Goal: Transaction & Acquisition: Book appointment/travel/reservation

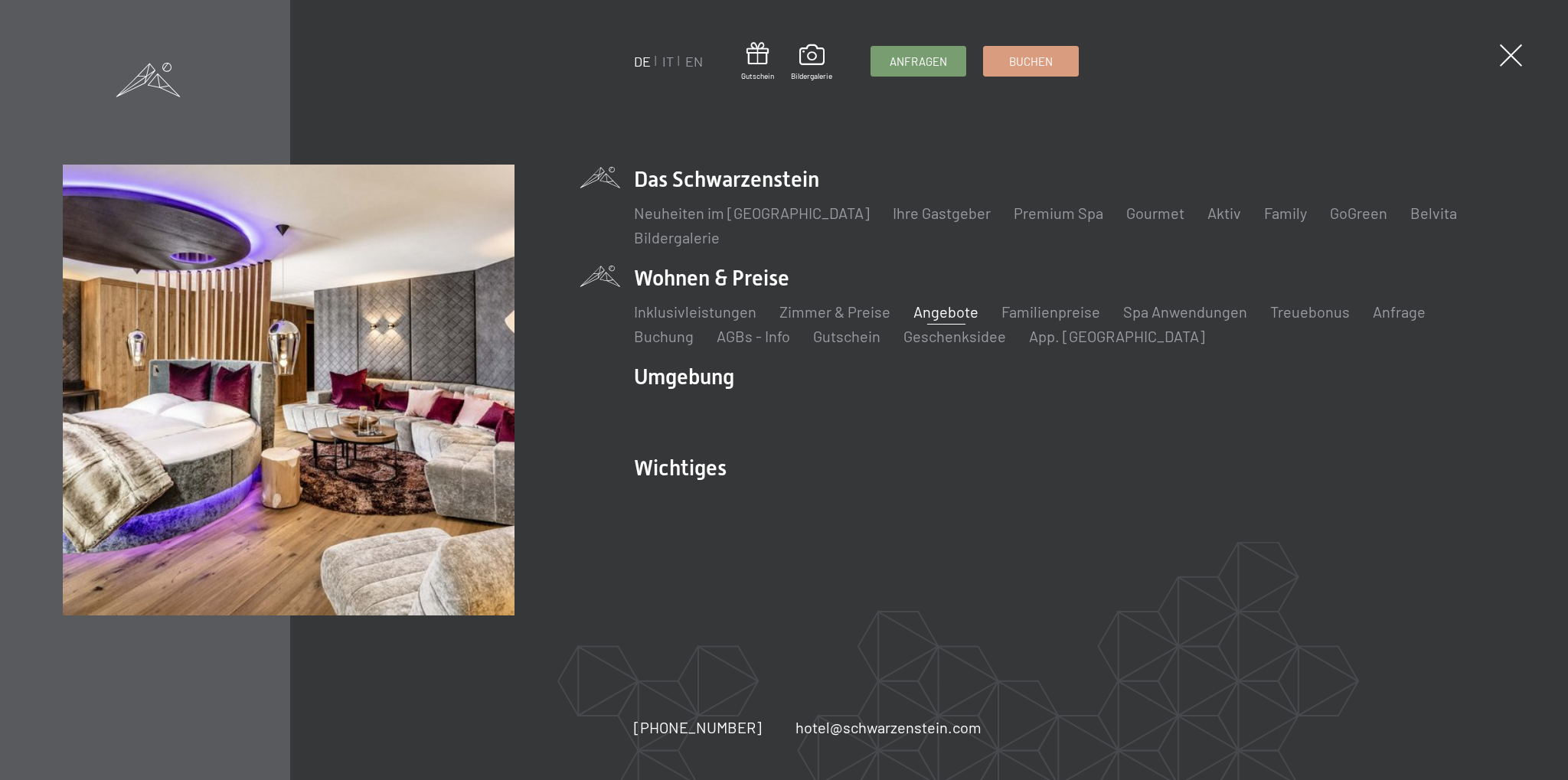
click at [939, 315] on link "Angebote" at bounding box center [946, 312] width 65 height 18
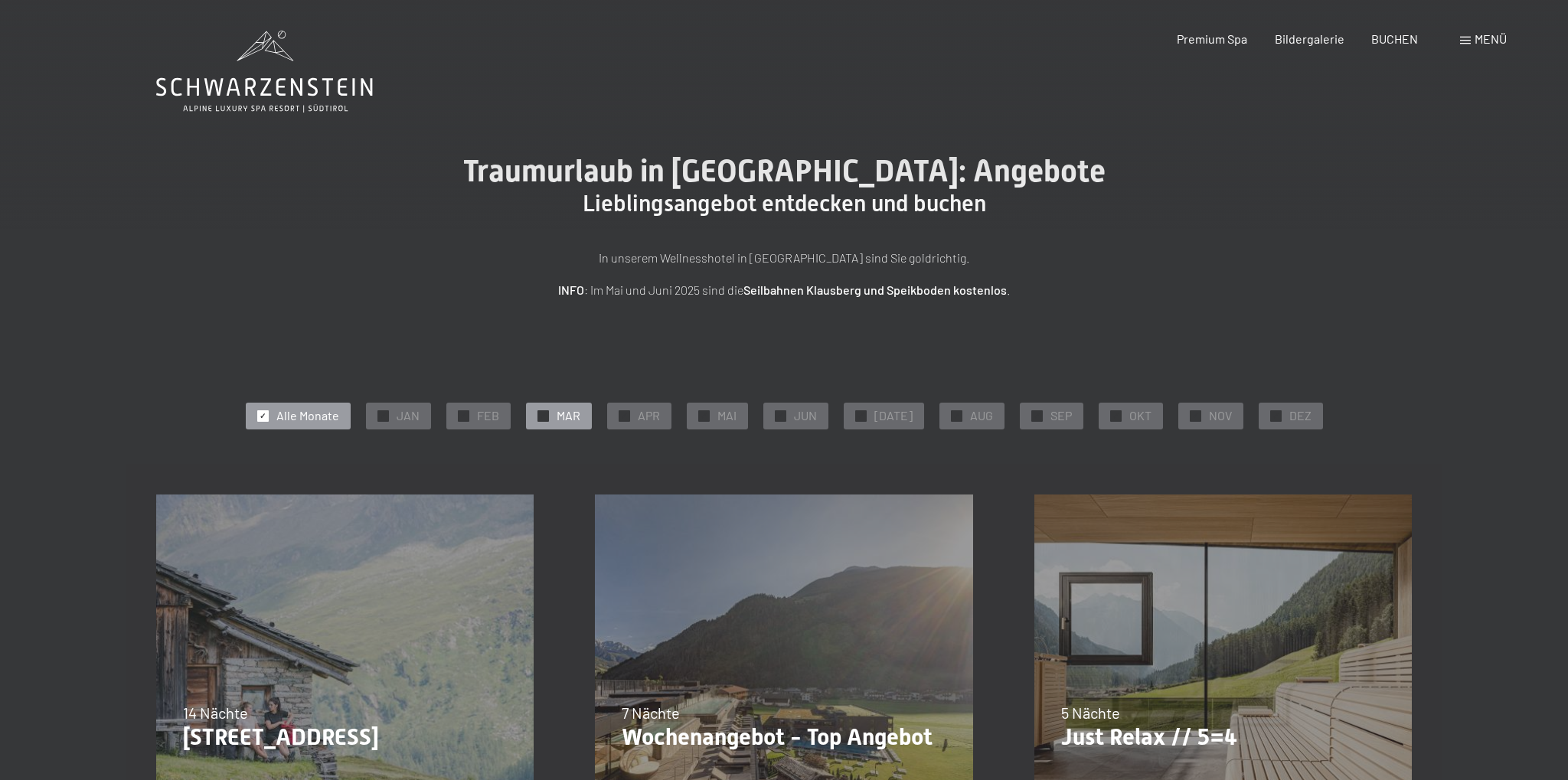
click at [546, 415] on span "✓" at bounding box center [542, 416] width 6 height 11
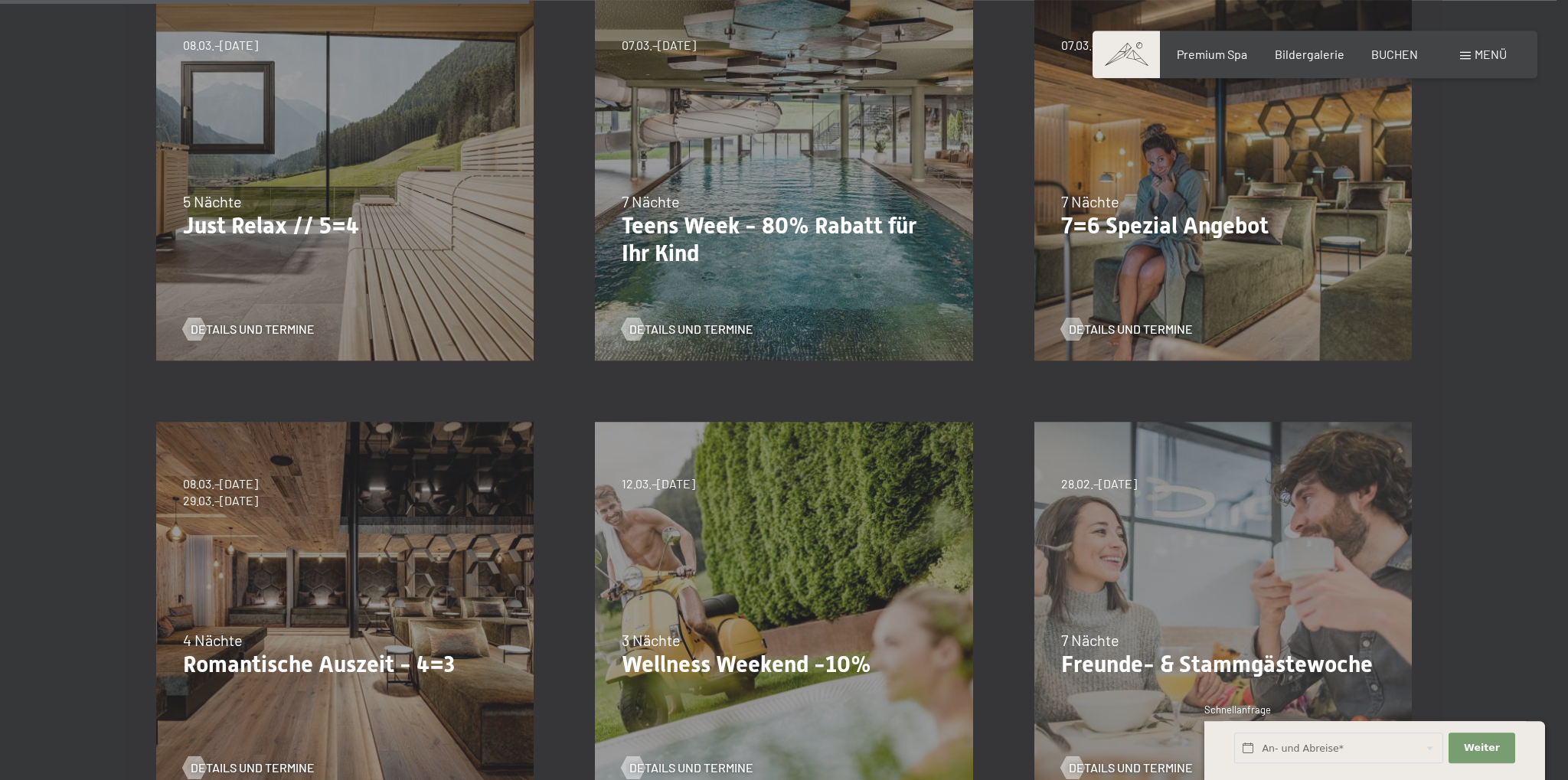
scroll to position [566, 0]
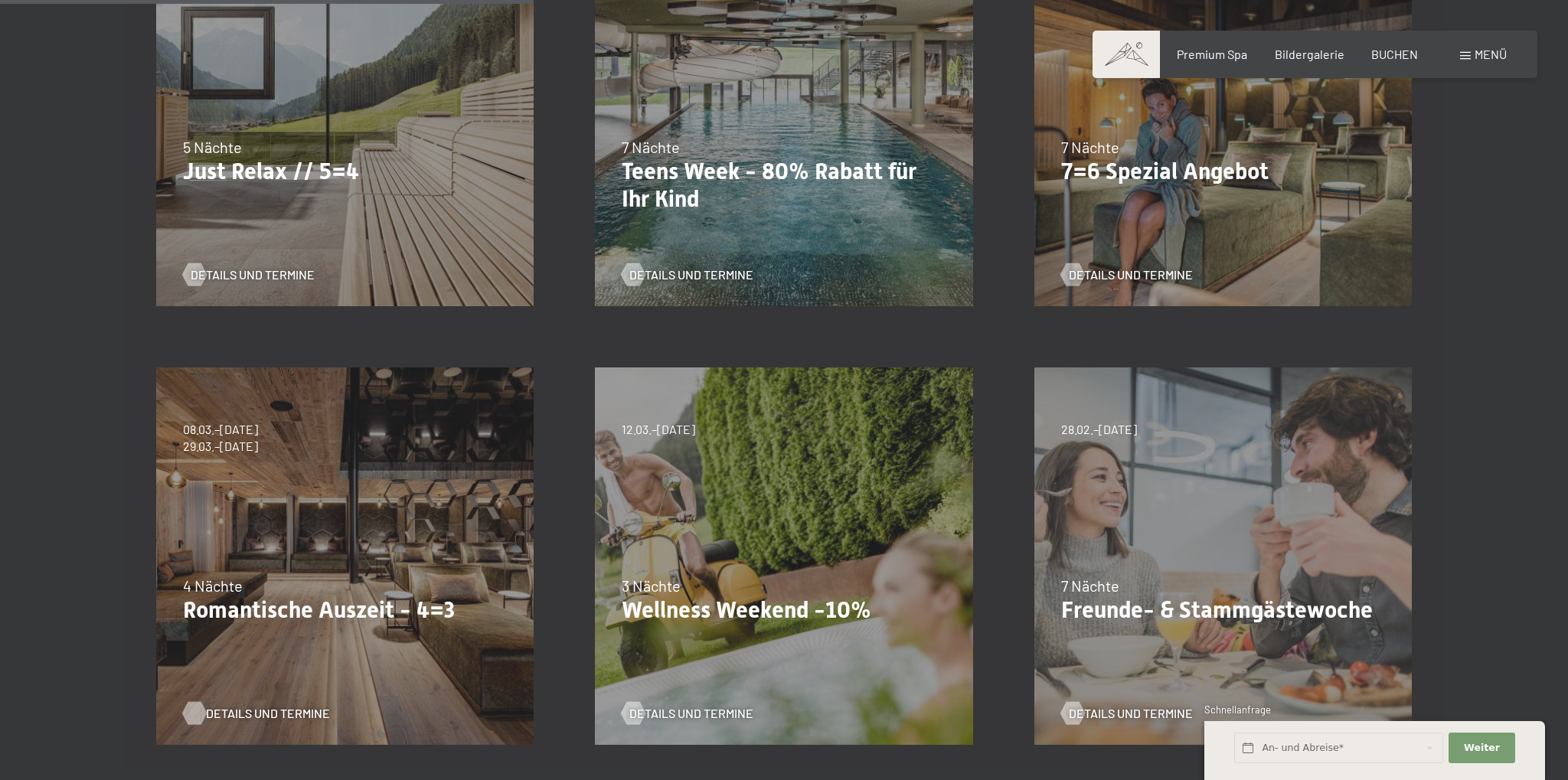
click at [234, 716] on span "Details und Termine" at bounding box center [268, 713] width 124 height 17
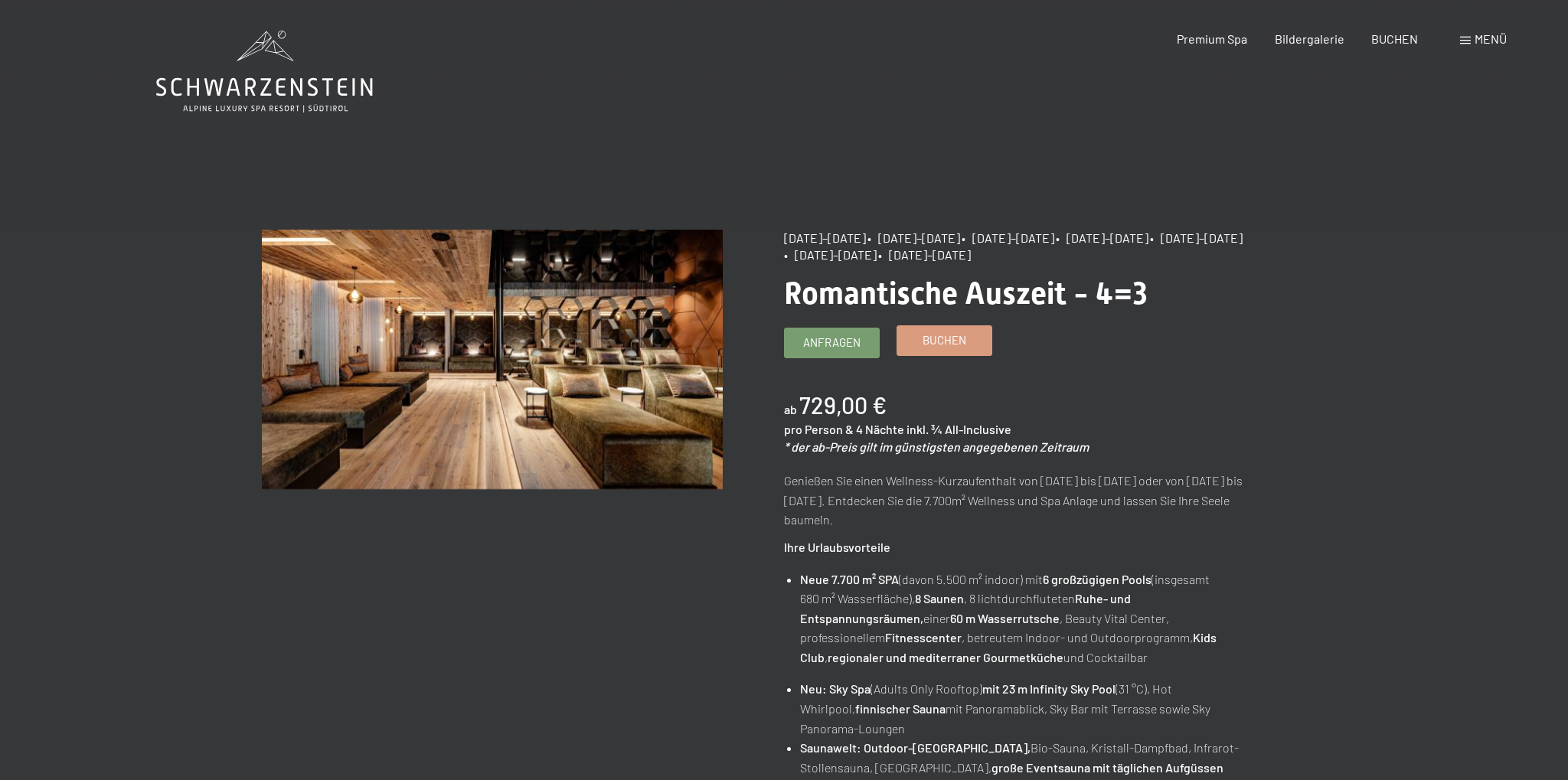
click at [927, 349] on link "Buchen" at bounding box center [945, 340] width 94 height 29
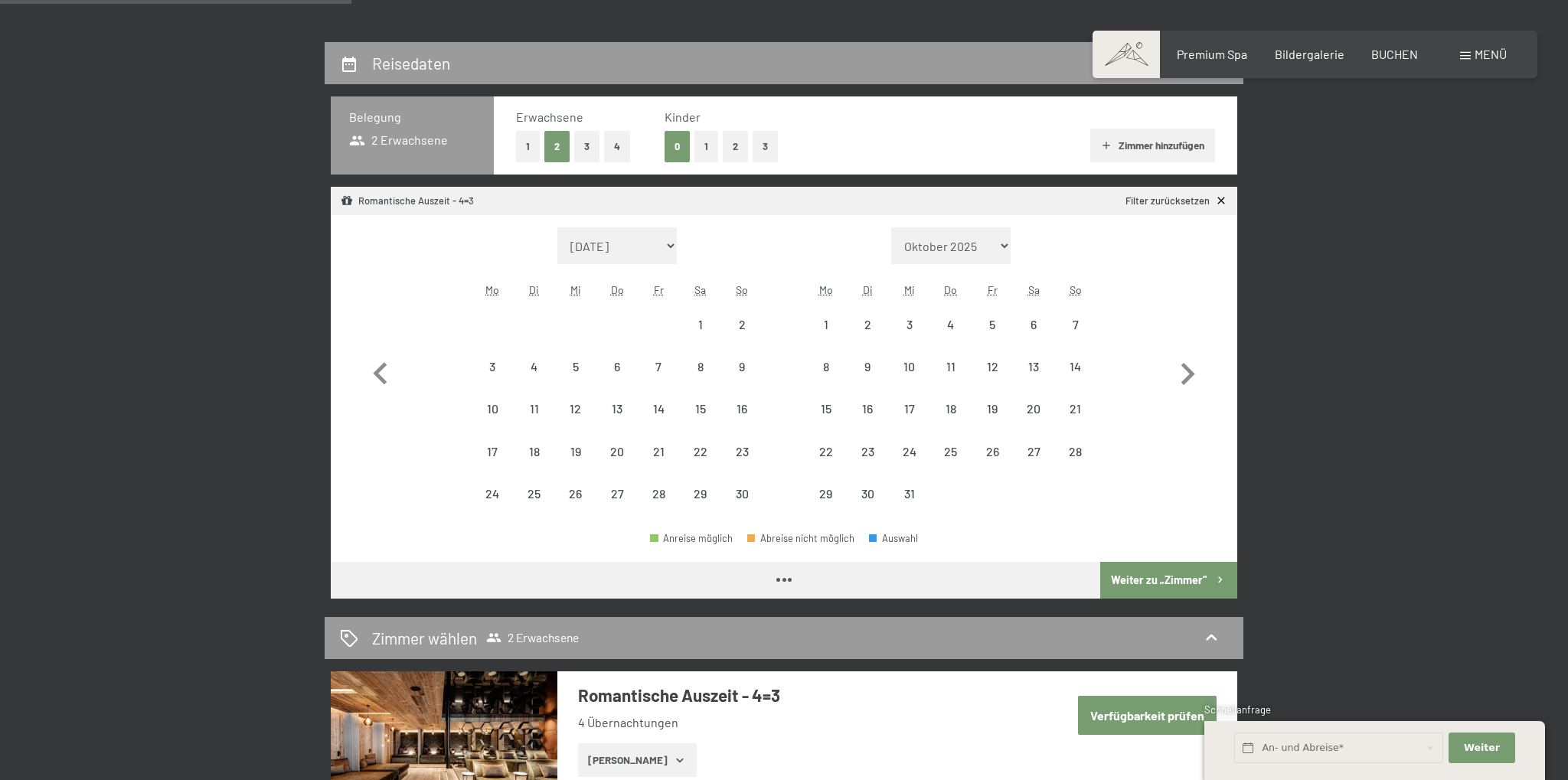
select select "[DATE]"
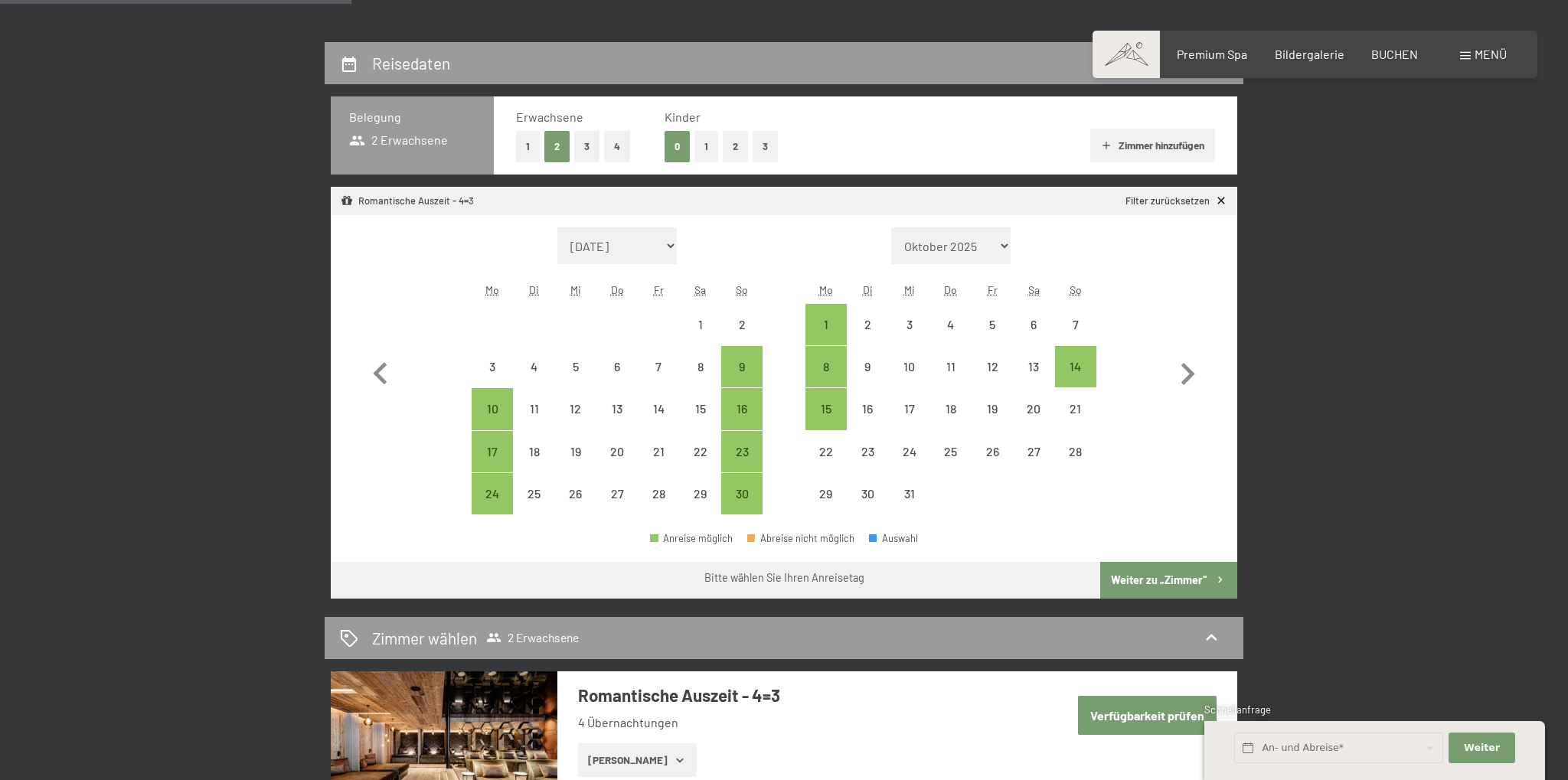
scroll to position [323, 0]
click at [1180, 363] on icon "button" at bounding box center [1188, 374] width 45 height 45
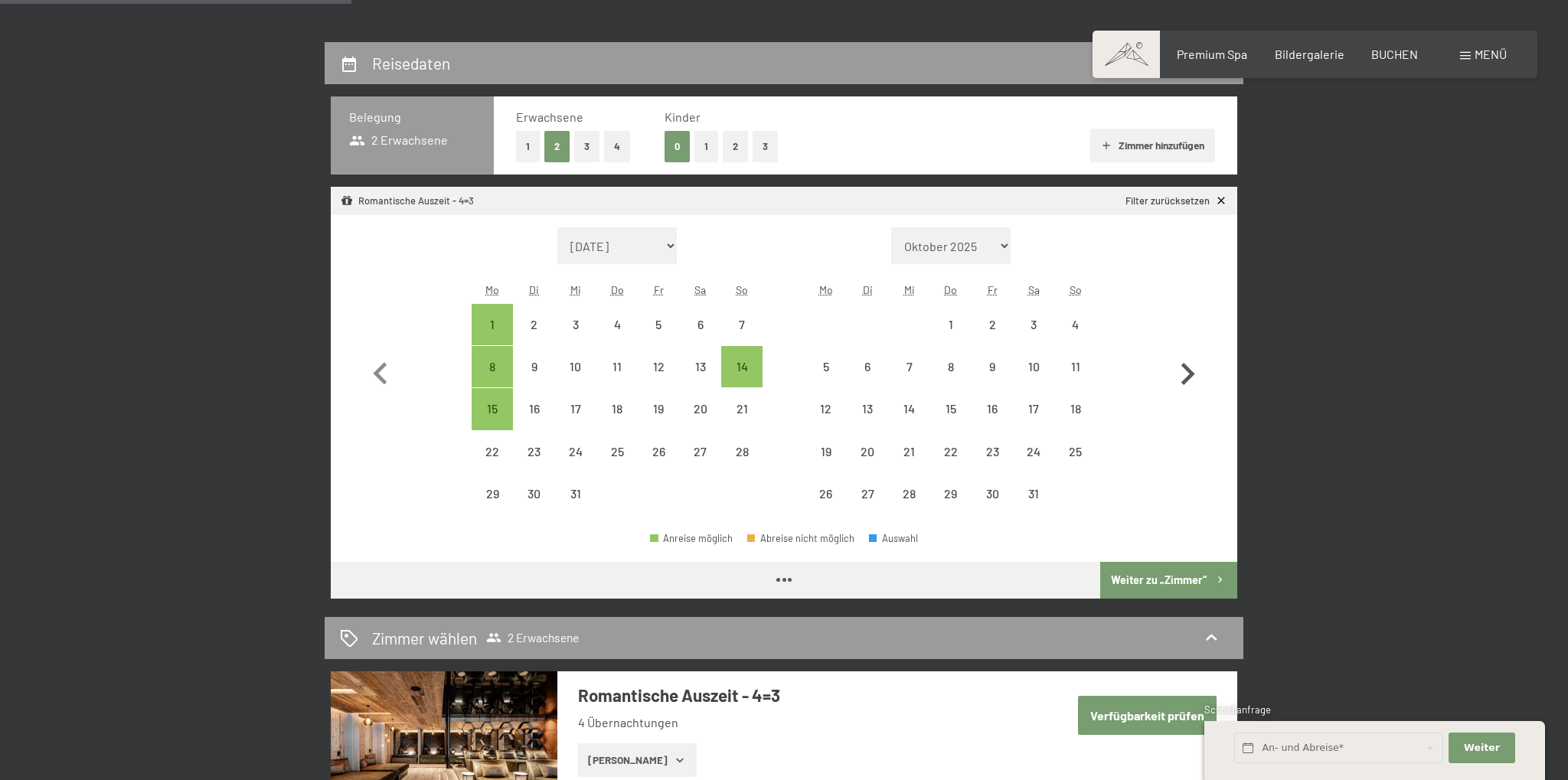
click at [1180, 363] on icon "button" at bounding box center [1188, 374] width 45 height 45
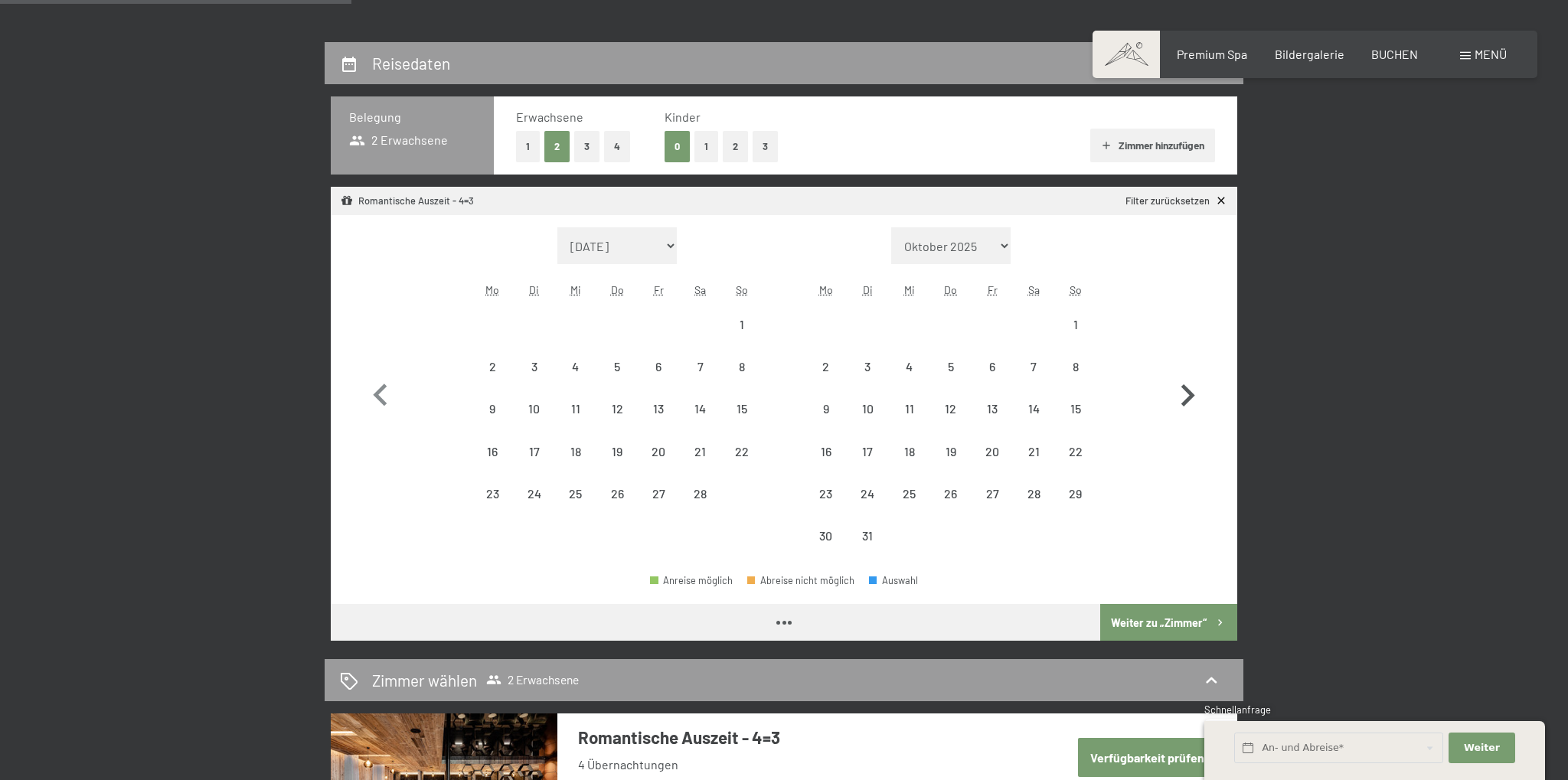
select select "2026-02-01"
select select "2026-03-01"
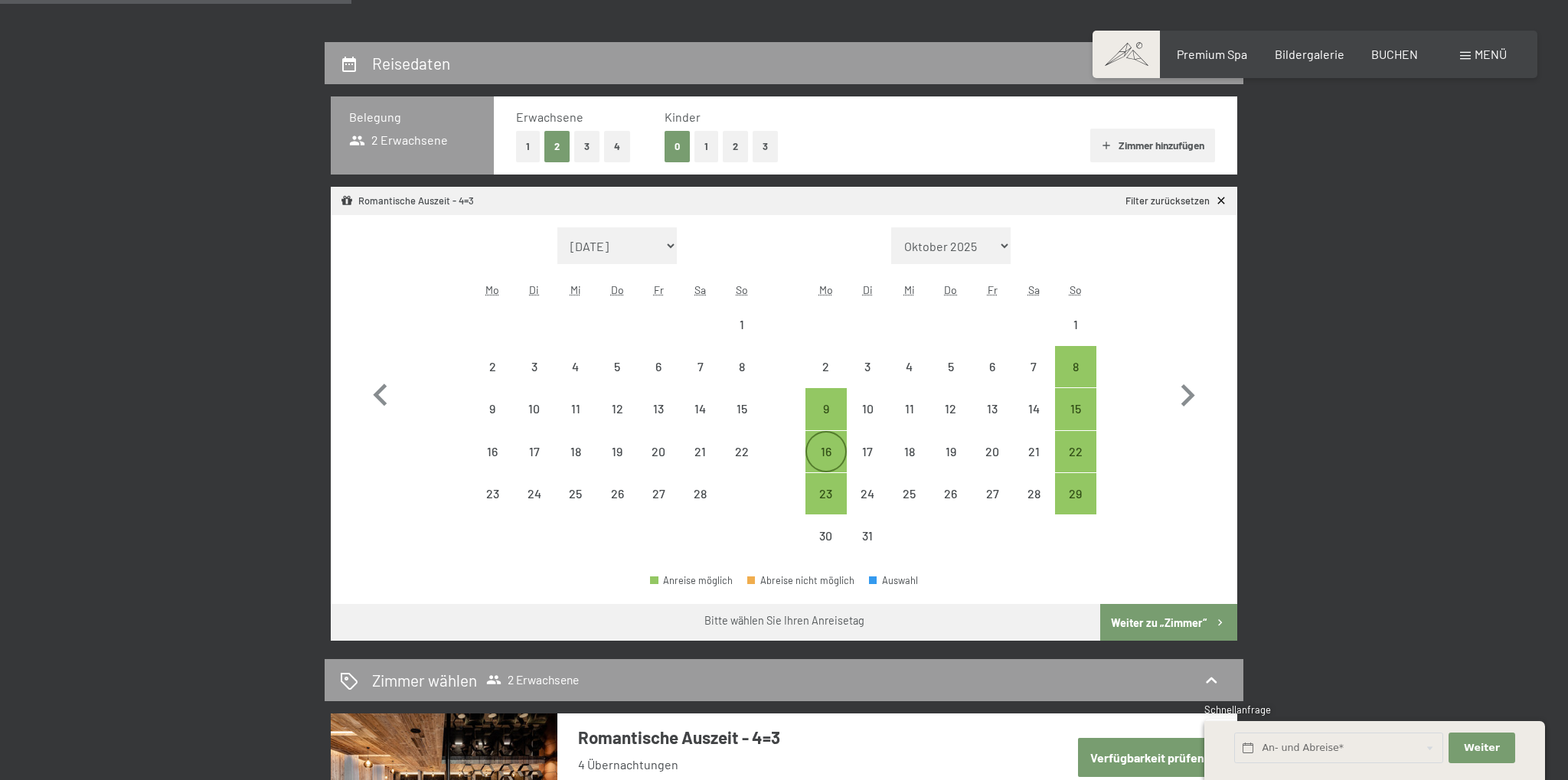
click at [815, 455] on div "16" at bounding box center [826, 464] width 38 height 38
select select "2026-02-01"
select select "2026-03-01"
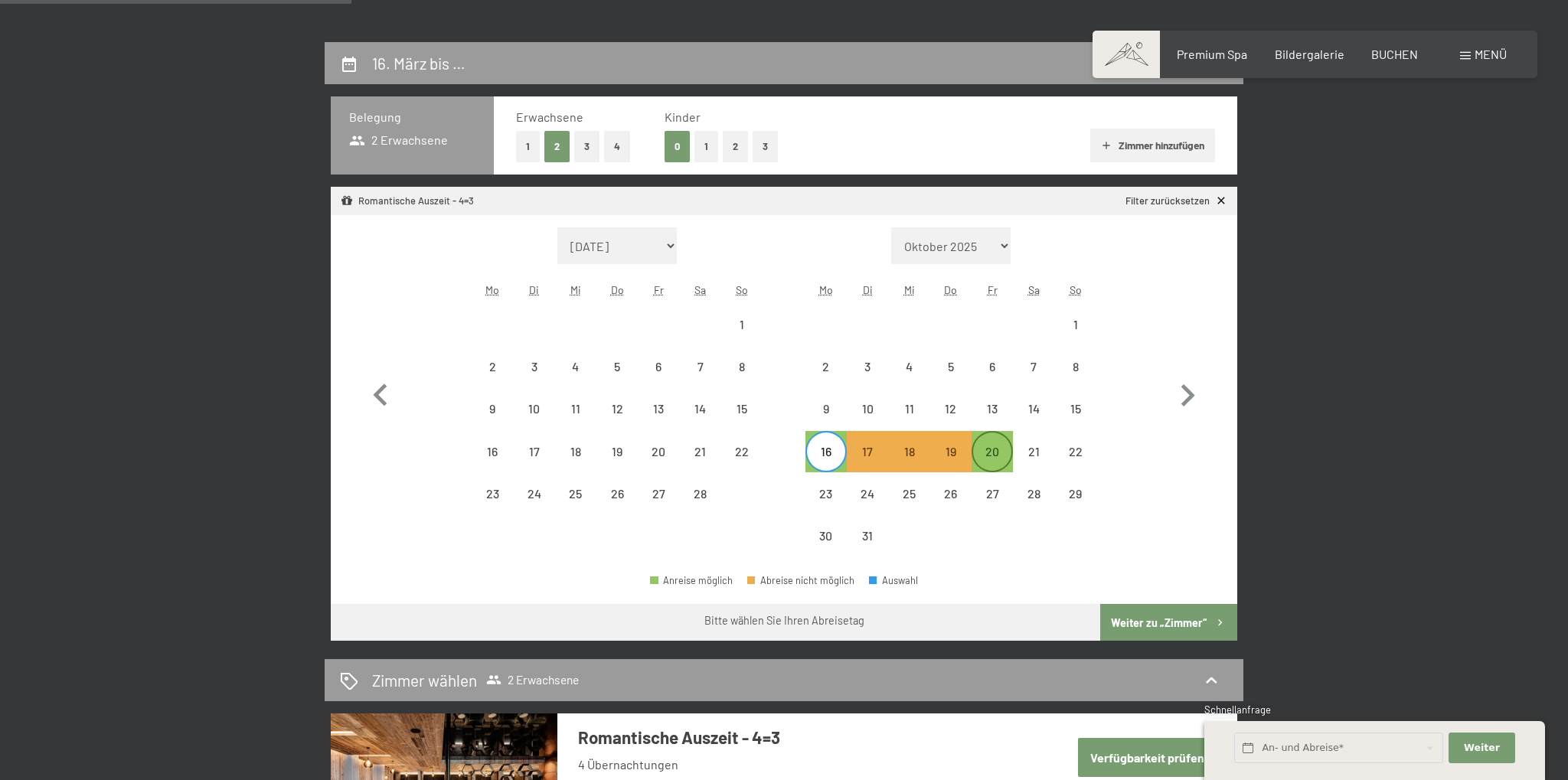
click at [984, 449] on div "20" at bounding box center [992, 464] width 38 height 38
select select "2026-02-01"
select select "2026-03-01"
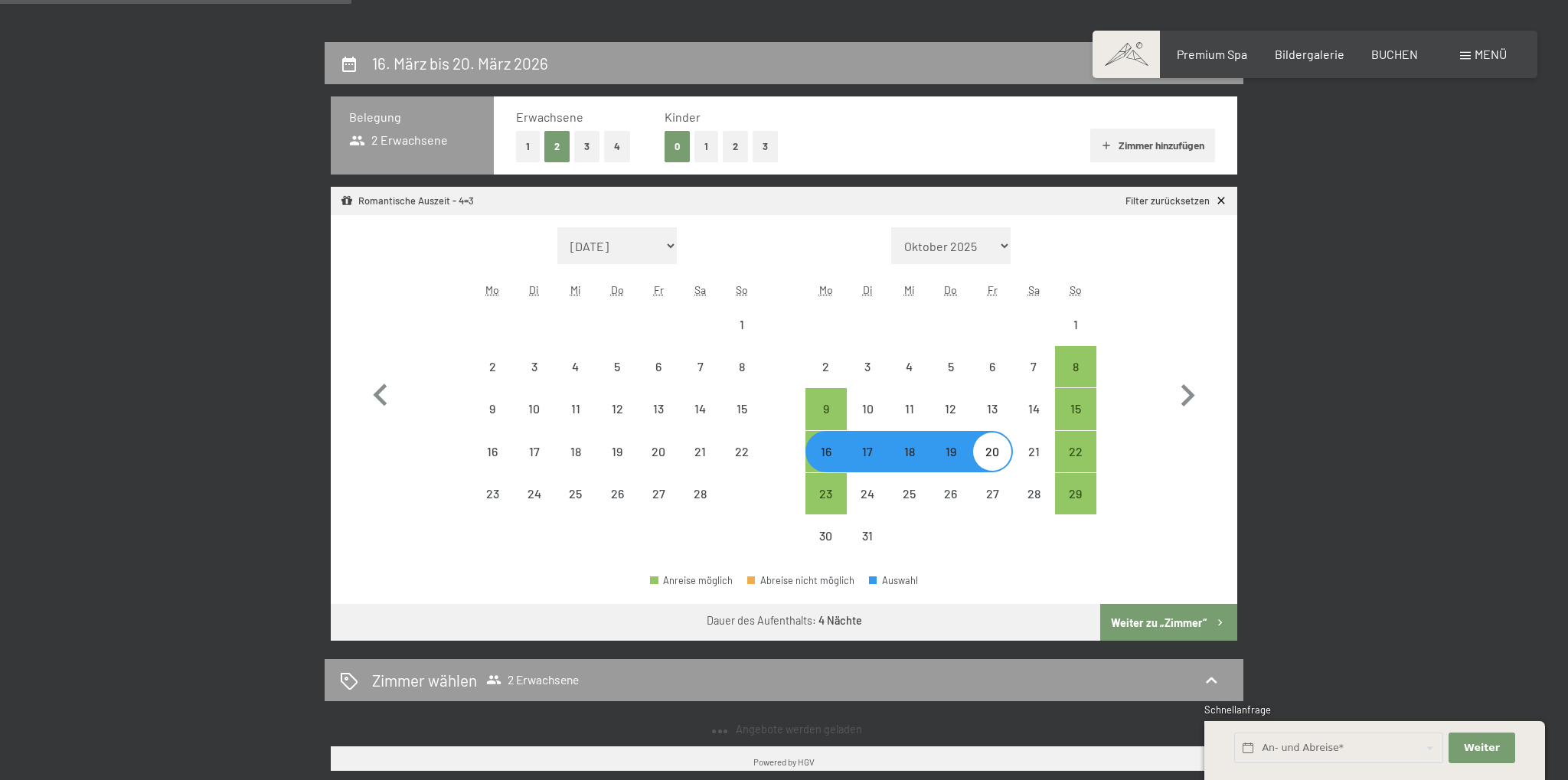
select select "2025-11-01"
select select "2025-12-01"
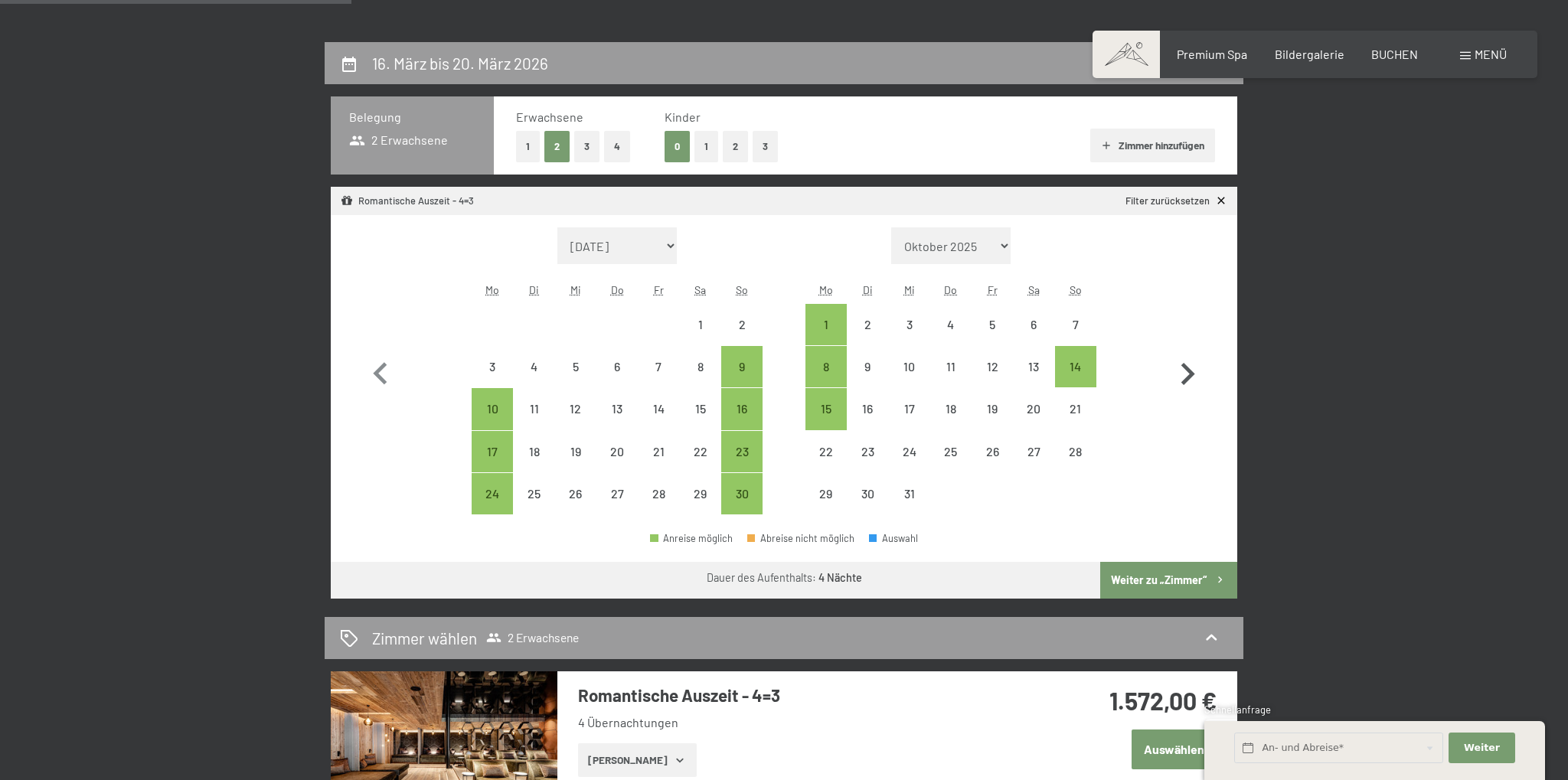
click at [1184, 363] on icon "button" at bounding box center [1188, 374] width 45 height 45
select select "2025-12-01"
select select "2026-01-01"
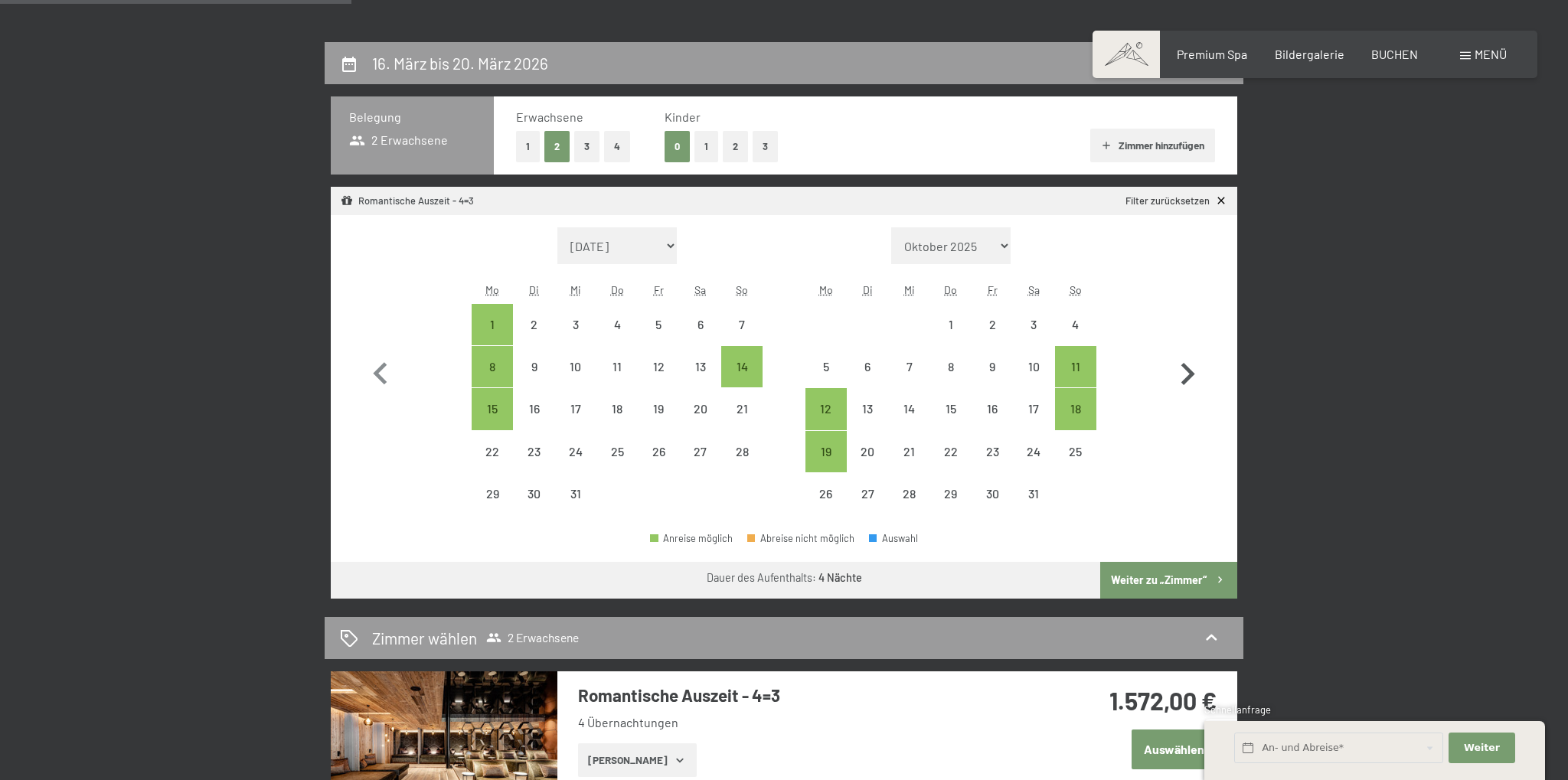
click at [1184, 363] on icon "button" at bounding box center [1188, 374] width 45 height 45
select select "2026-01-01"
select select "2026-02-01"
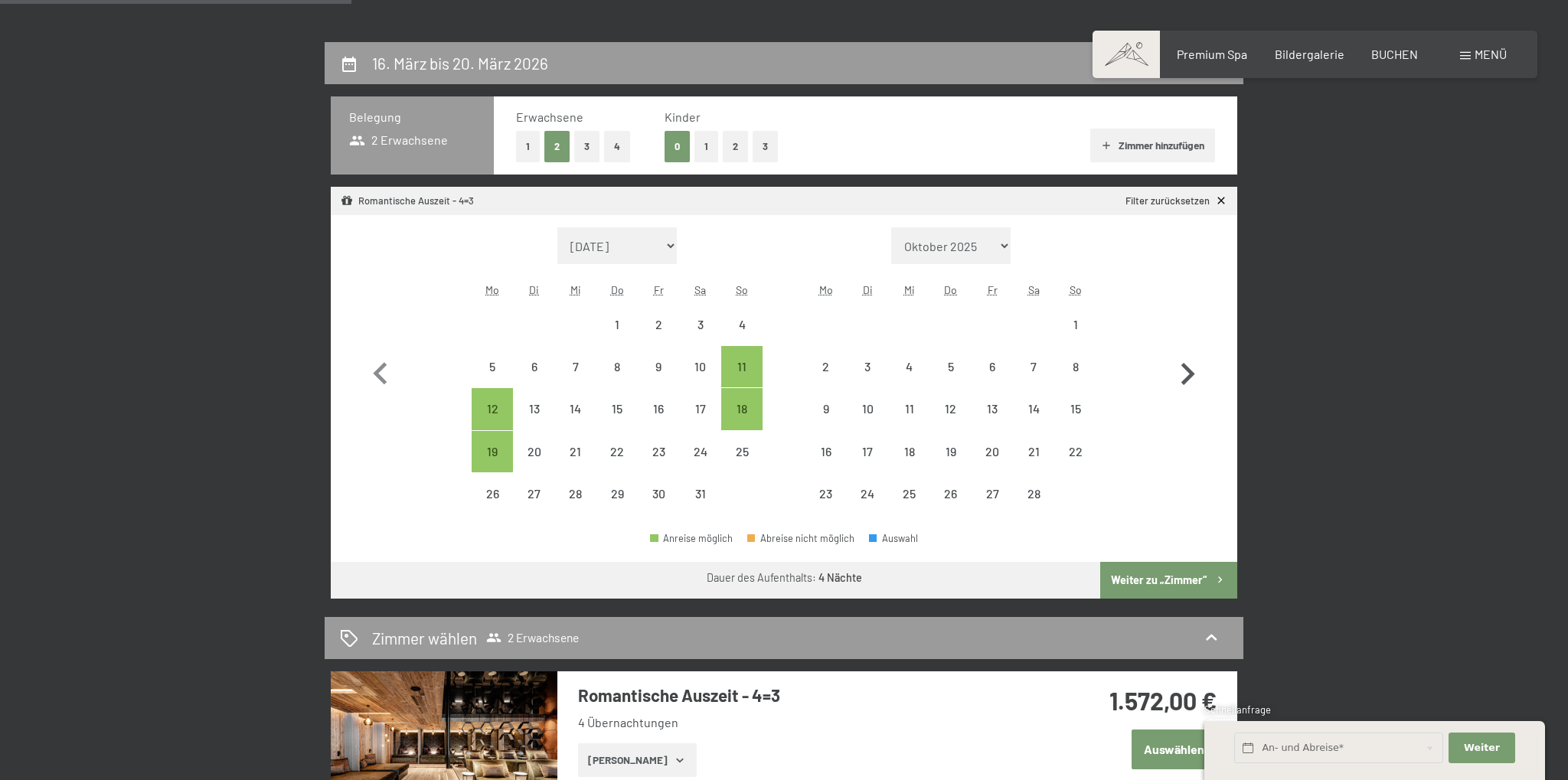
click at [1184, 363] on icon "button" at bounding box center [1188, 374] width 45 height 45
select select "2026-02-01"
select select "2026-03-01"
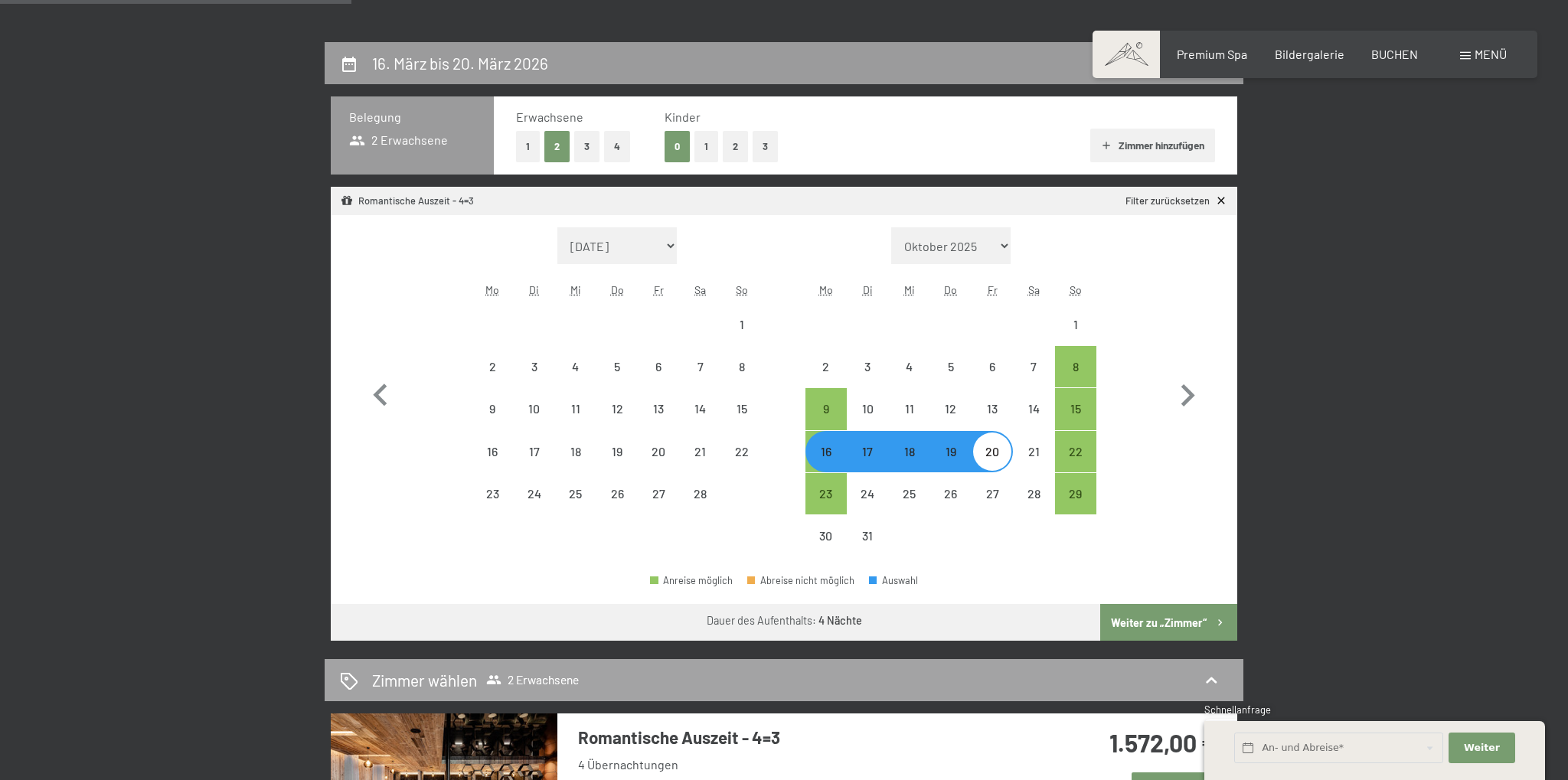
click at [1150, 608] on button "Weiter zu „Zimmer“" at bounding box center [1169, 622] width 137 height 36
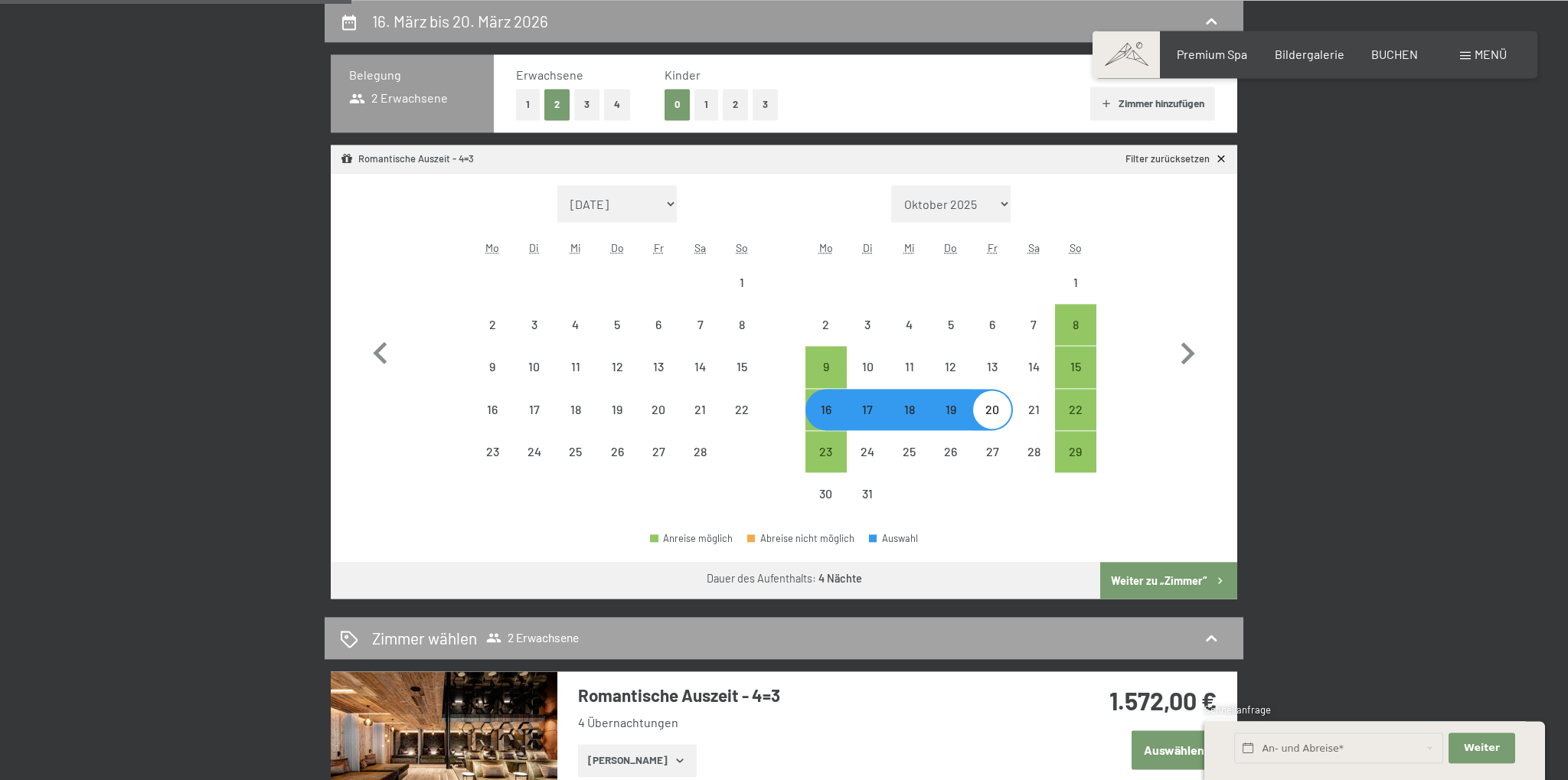
select select "2026-02-01"
select select "2026-03-01"
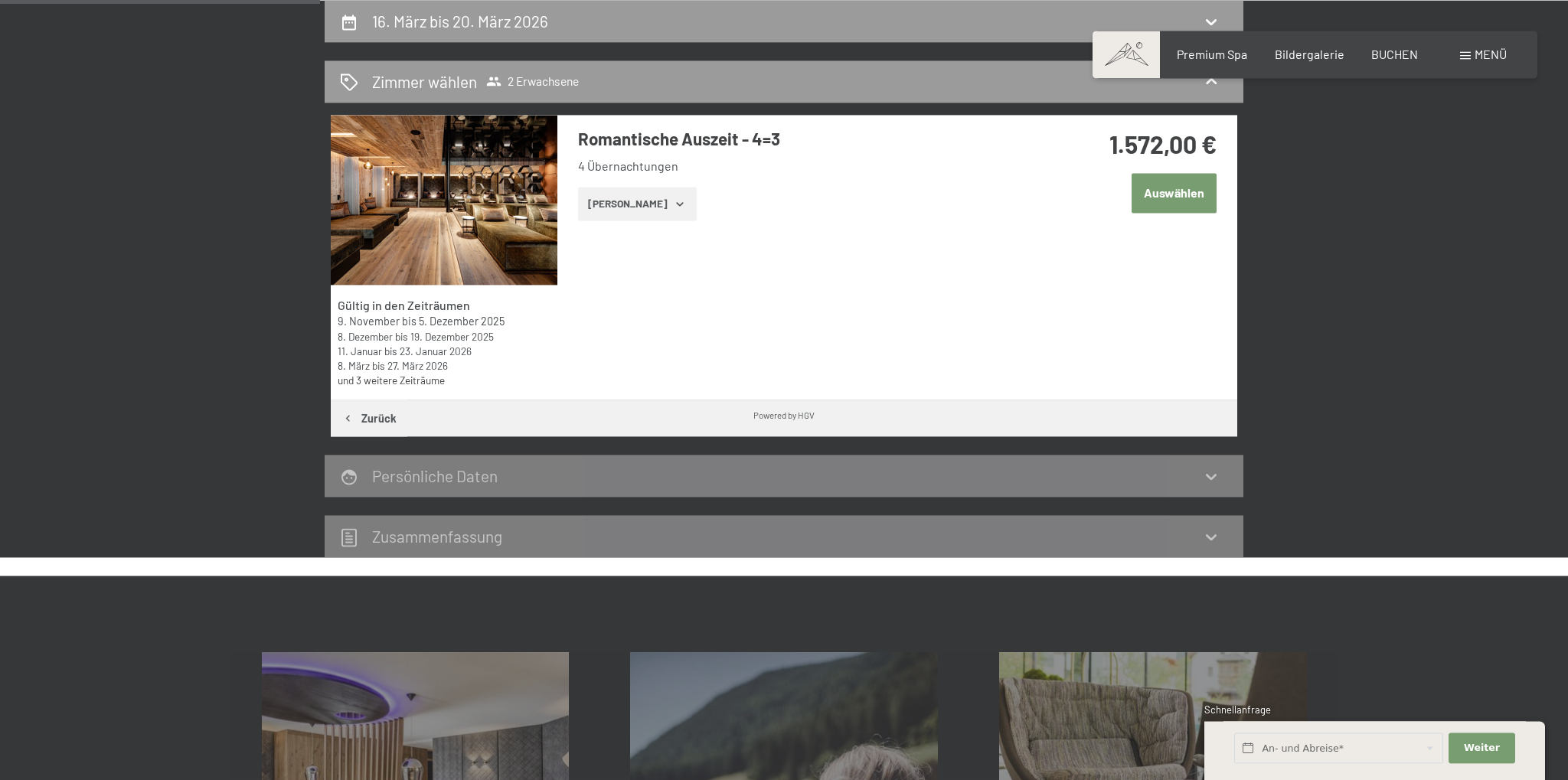
click at [674, 207] on icon "button" at bounding box center [679, 203] width 12 height 12
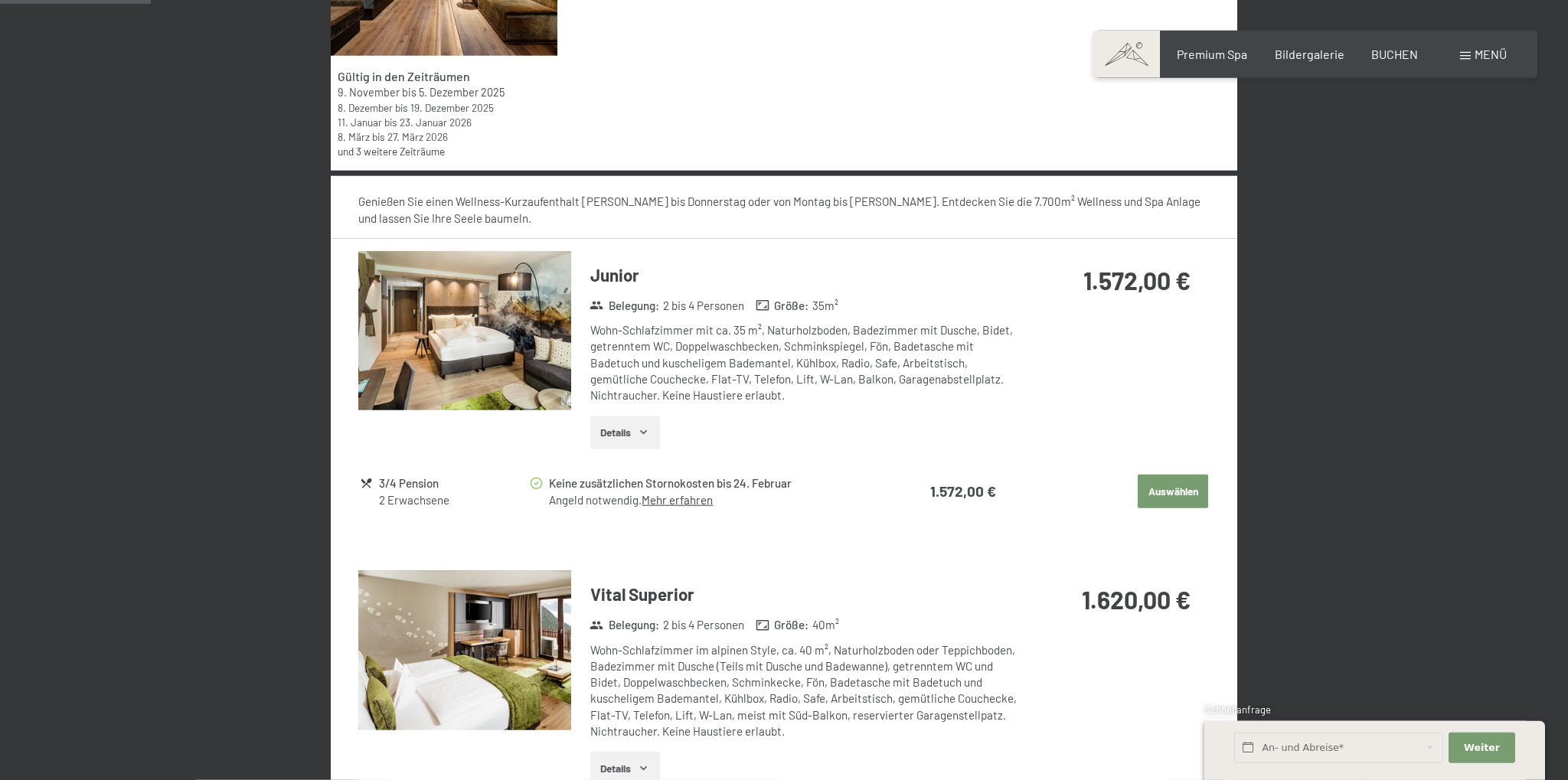
scroll to position [850, 0]
